Goal: Check status: Check status

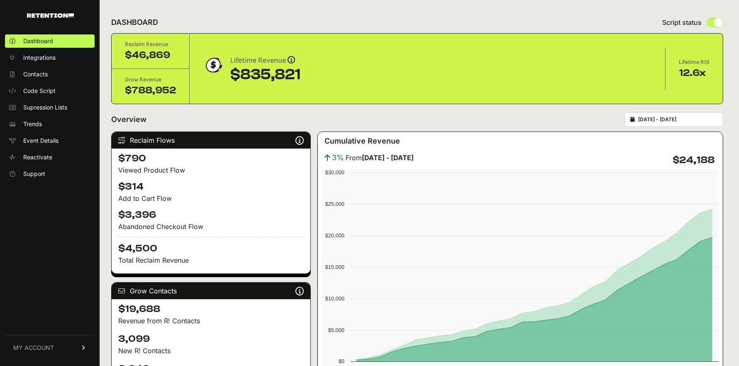
type input "[DATE]"
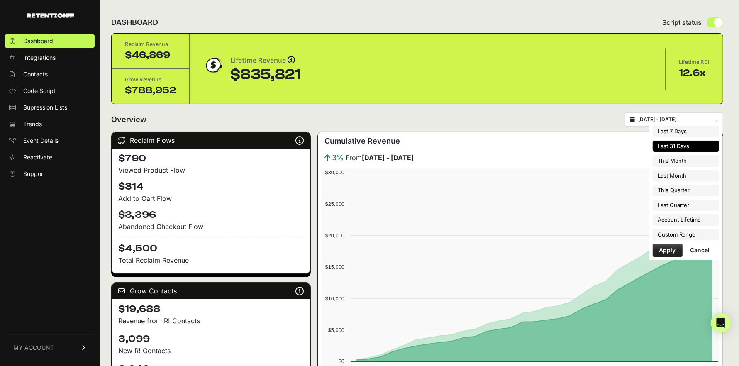
click at [669, 119] on input "[DATE] - [DATE]" at bounding box center [678, 119] width 80 height 7
type input "[DATE]"
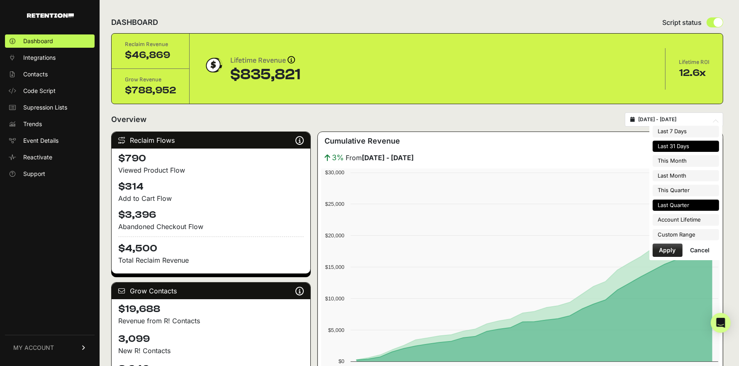
type input "[DATE]"
type input "2025-09-02"
click at [668, 233] on li "Custom Range" at bounding box center [686, 235] width 66 height 12
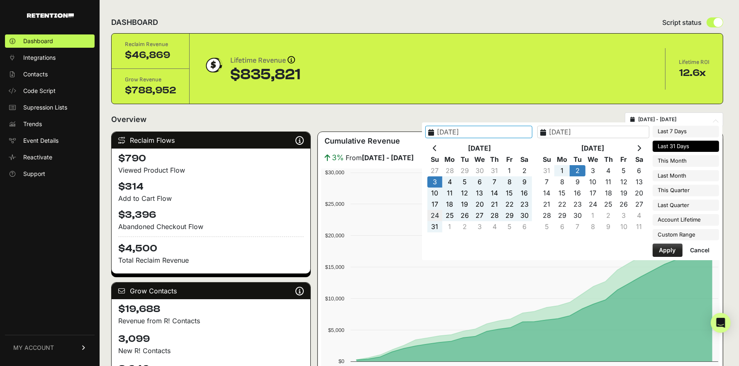
type input "2025-08-24"
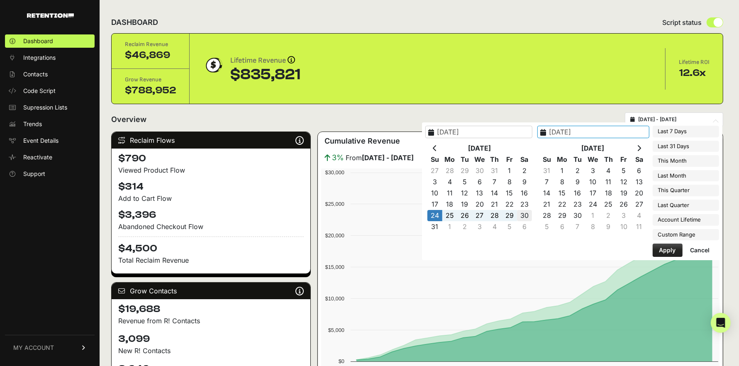
type input "2025-08-30"
type input "2025-08-24"
click at [668, 247] on button "Apply" at bounding box center [668, 250] width 30 height 13
type input "[DATE] - [DATE]"
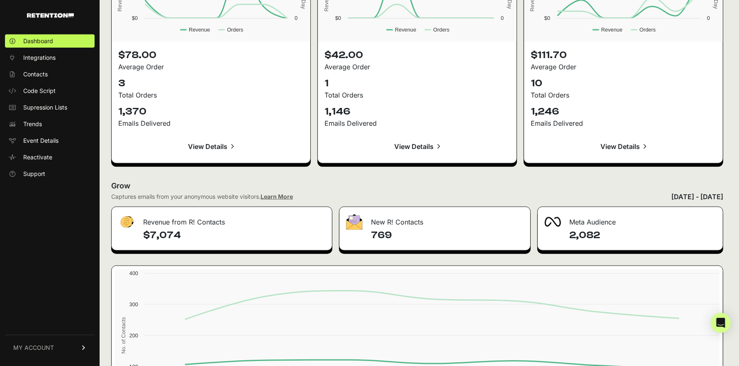
scroll to position [921, 0]
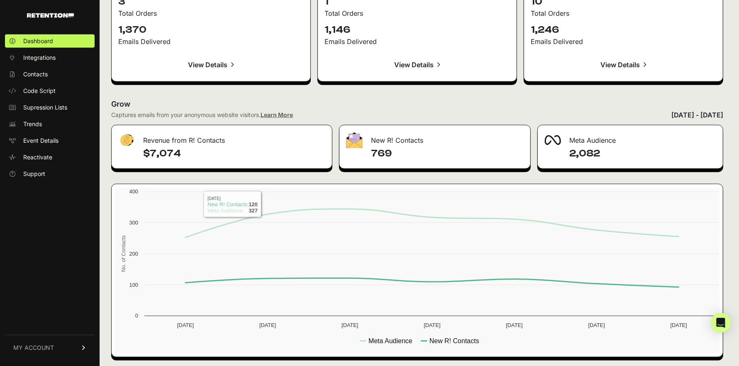
click at [153, 152] on h4 "$7,074" at bounding box center [234, 153] width 182 height 13
copy h4 "7,074"
